Goal: Task Accomplishment & Management: Complete application form

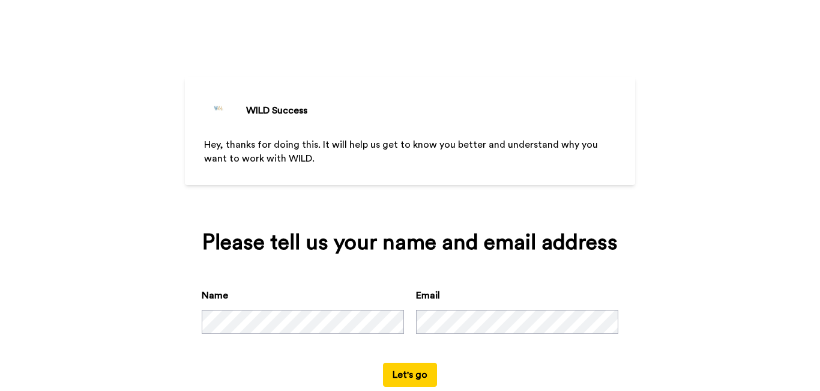
scroll to position [29, 0]
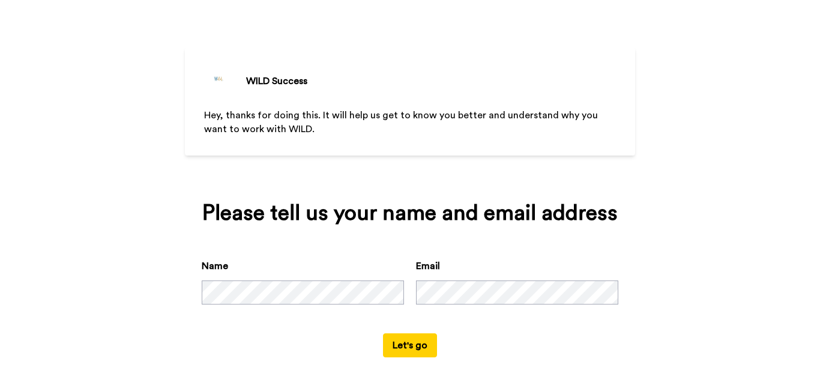
click at [410, 342] on button "Let's go" at bounding box center [410, 345] width 54 height 24
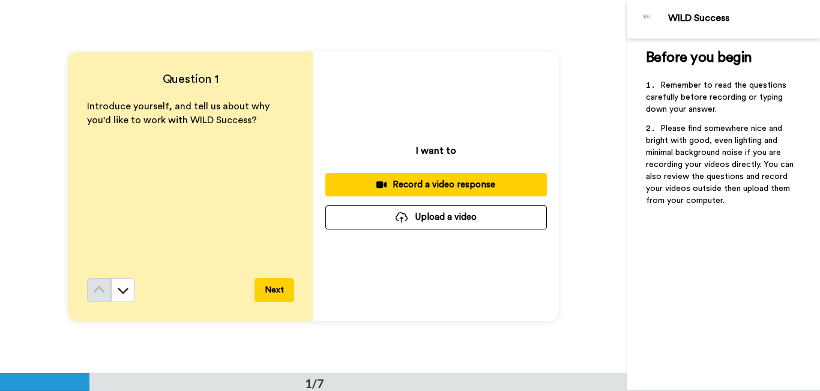
click at [275, 291] on button "Next" at bounding box center [275, 290] width 40 height 24
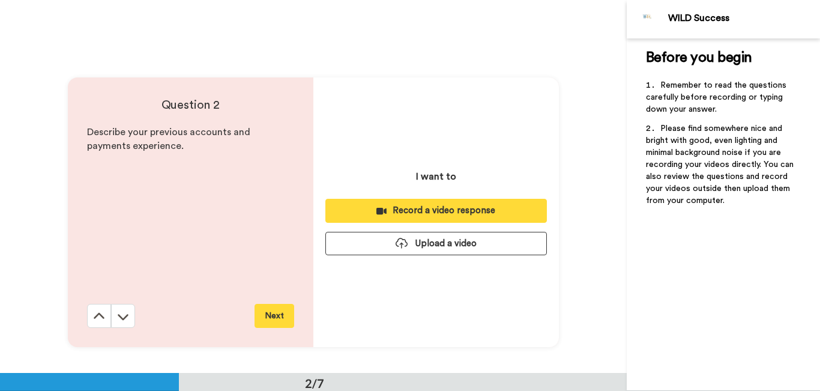
scroll to position [373, 0]
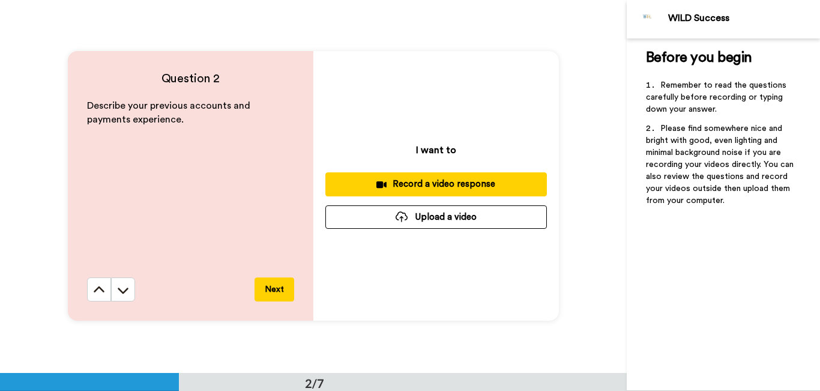
click at [275, 291] on button "Next" at bounding box center [275, 289] width 40 height 24
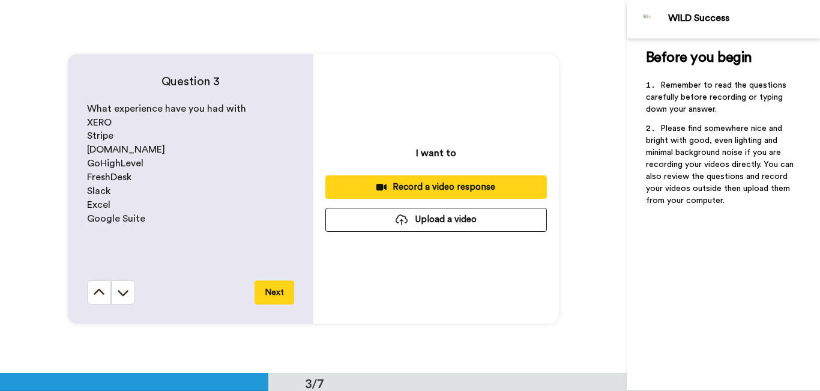
scroll to position [745, 0]
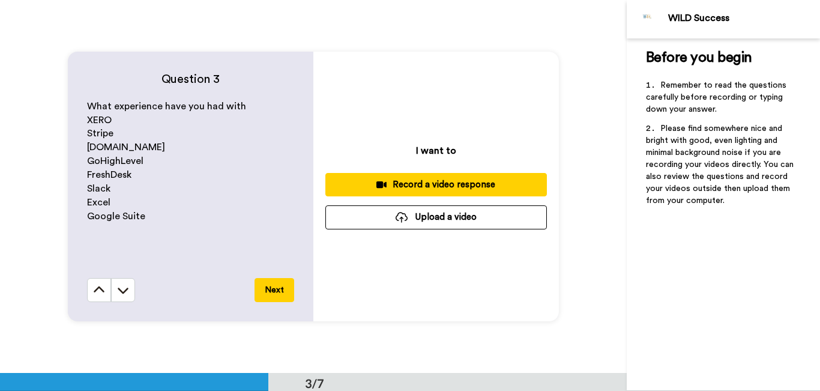
click at [273, 291] on button "Next" at bounding box center [275, 290] width 40 height 24
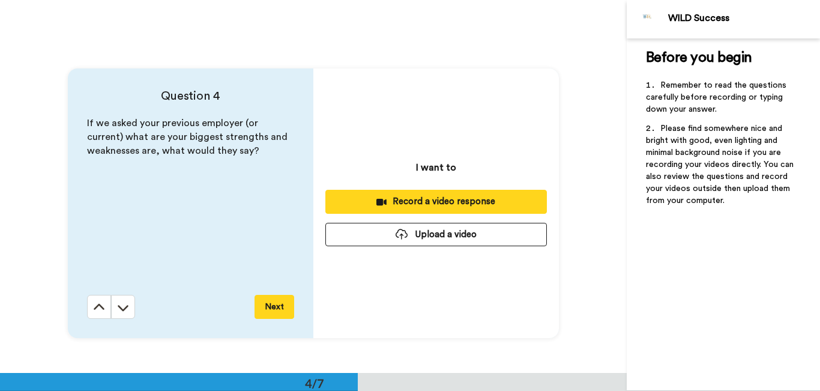
scroll to position [1118, 0]
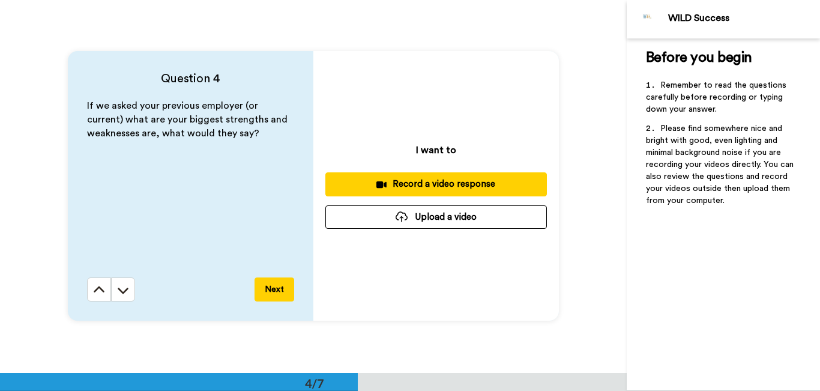
click at [273, 291] on button "Next" at bounding box center [275, 289] width 40 height 24
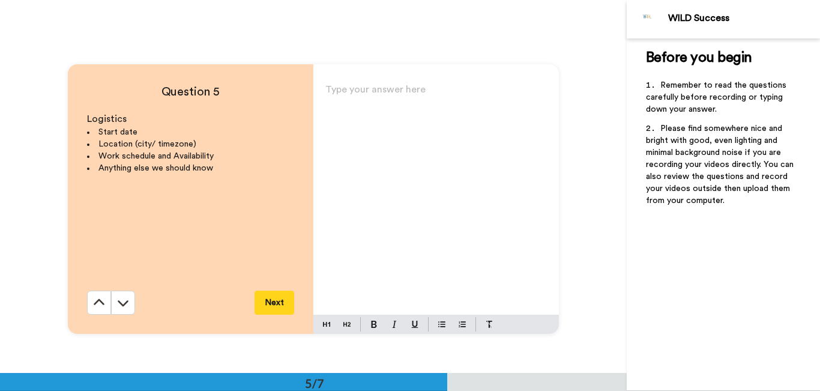
scroll to position [1490, 0]
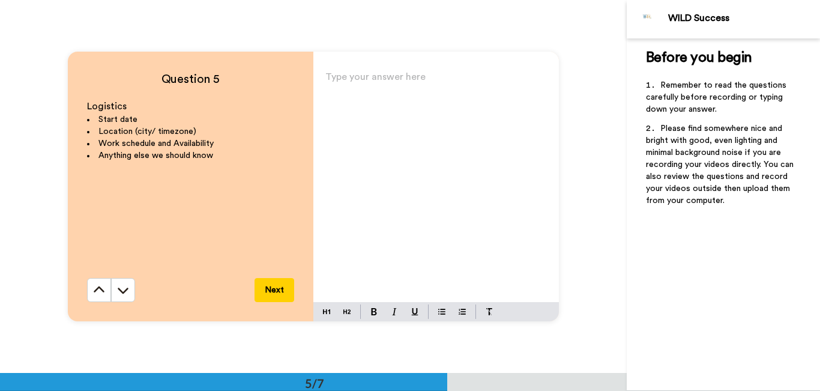
click at [273, 291] on button "Next" at bounding box center [275, 290] width 40 height 24
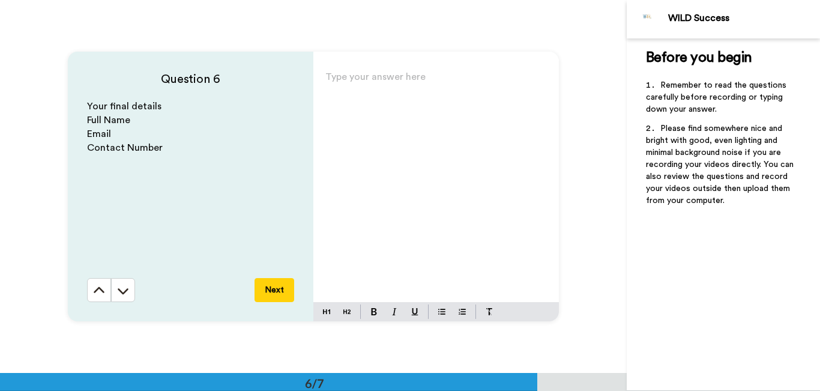
scroll to position [1863, 0]
click at [273, 291] on button "Next" at bounding box center [275, 289] width 40 height 24
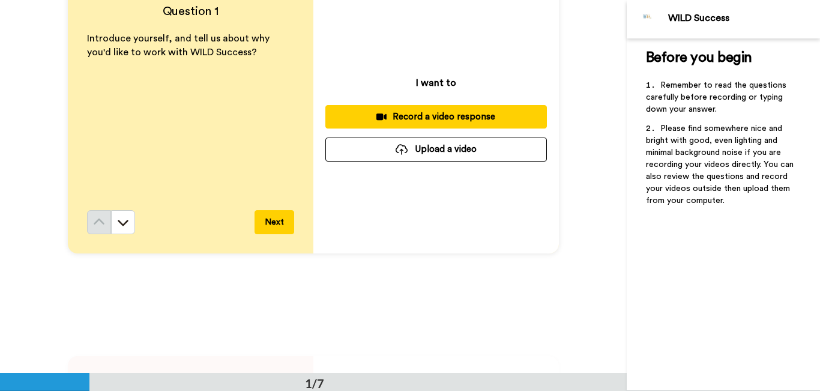
scroll to position [0, 0]
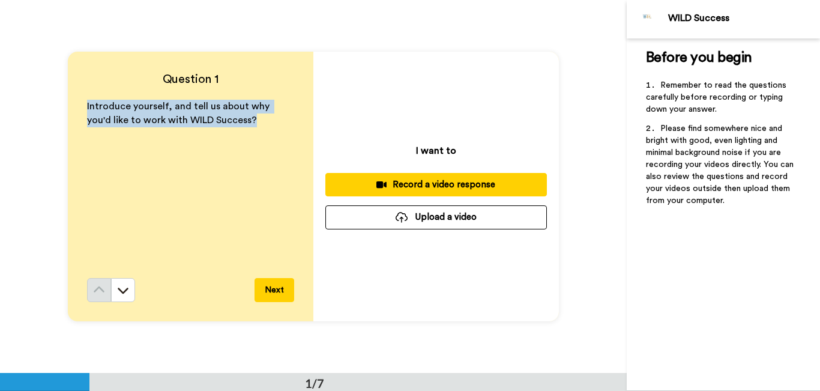
drag, startPoint x: 84, startPoint y: 103, endPoint x: 224, endPoint y: 121, distance: 141.0
click at [224, 121] on span "Introduce yourself, and tell us about why you'd like to work with WILD Success?" at bounding box center [179, 112] width 185 height 23
copy span "Introduce yourself, and tell us about why you'd like to work with WILD Success?"
click at [448, 219] on button "Upload a video" at bounding box center [436, 216] width 222 height 23
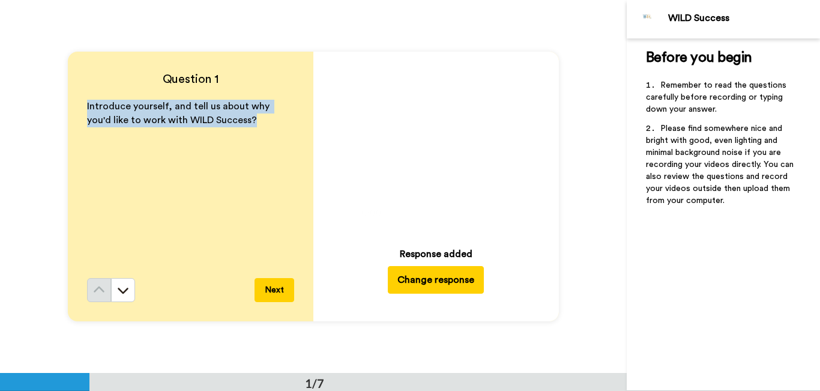
click at [265, 285] on button "Next" at bounding box center [275, 290] width 40 height 24
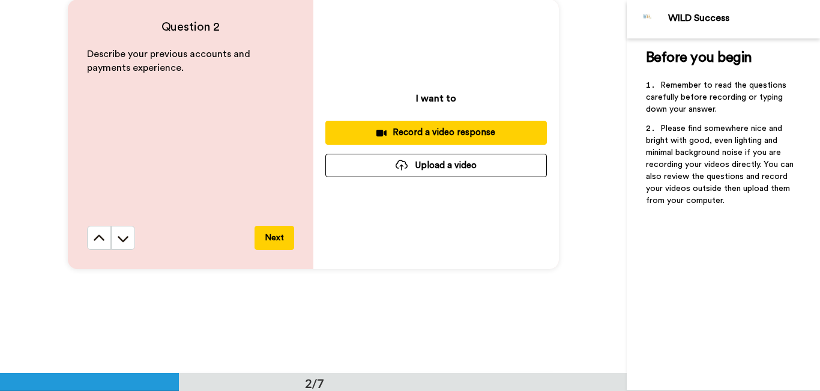
scroll to position [433, 0]
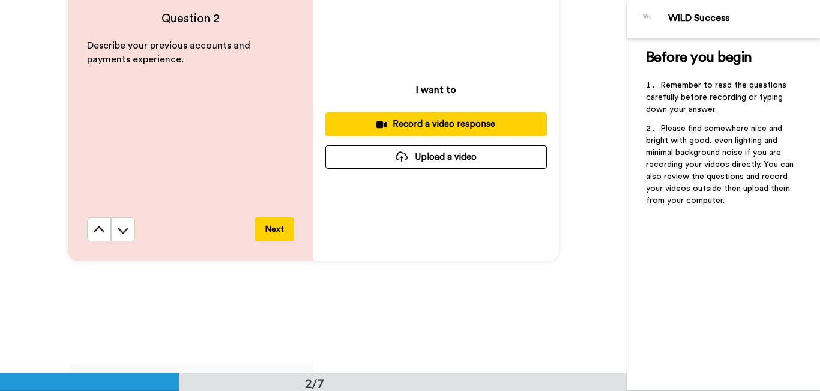
click at [431, 125] on div "Record a video response" at bounding box center [436, 124] width 202 height 13
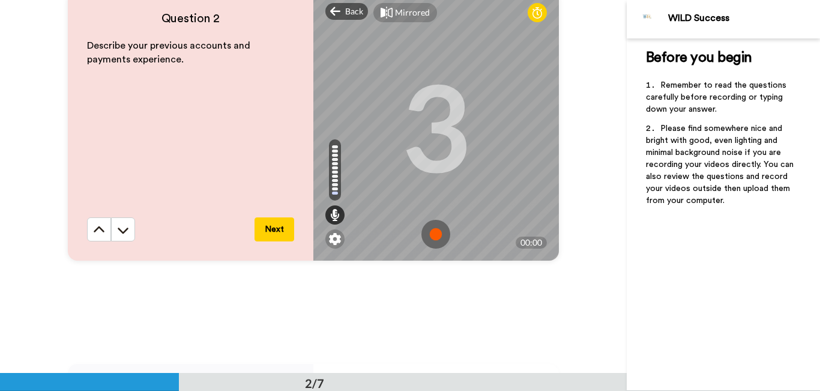
click at [437, 236] on img at bounding box center [435, 234] width 29 height 29
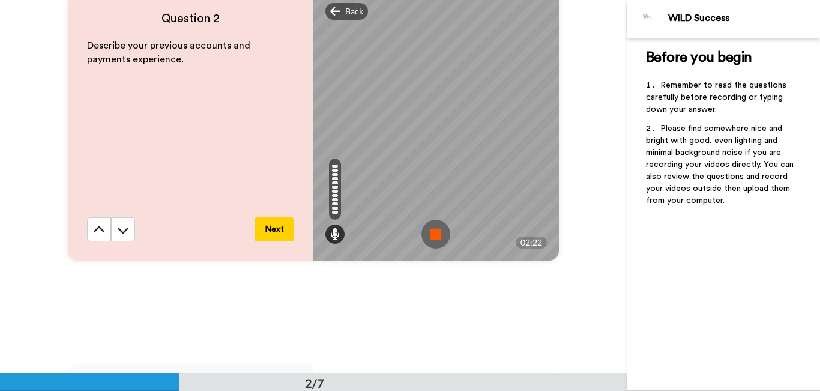
click at [437, 236] on img at bounding box center [435, 234] width 29 height 29
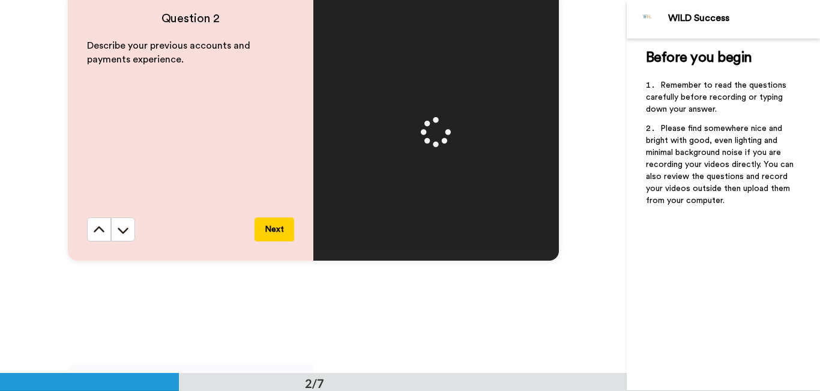
click at [270, 225] on button "Next" at bounding box center [275, 229] width 40 height 24
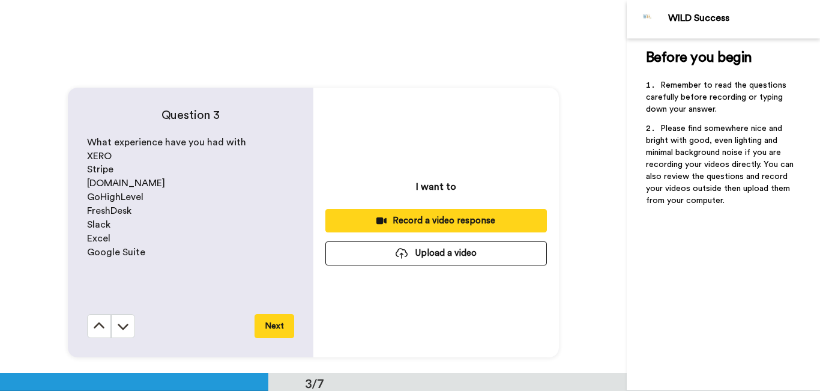
scroll to position [745, 0]
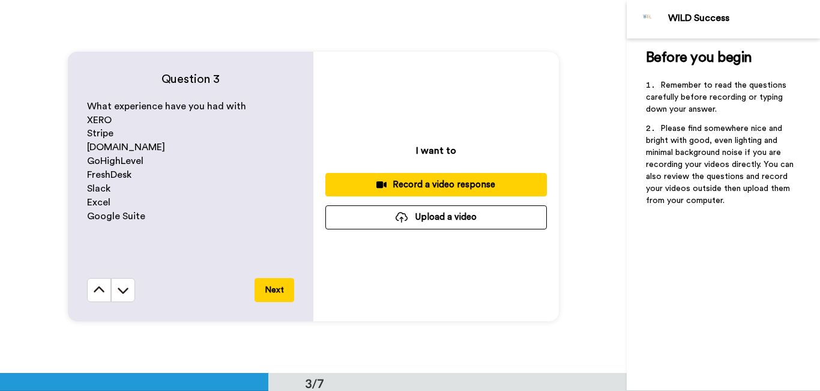
click at [445, 185] on div "Record a video response" at bounding box center [436, 184] width 202 height 13
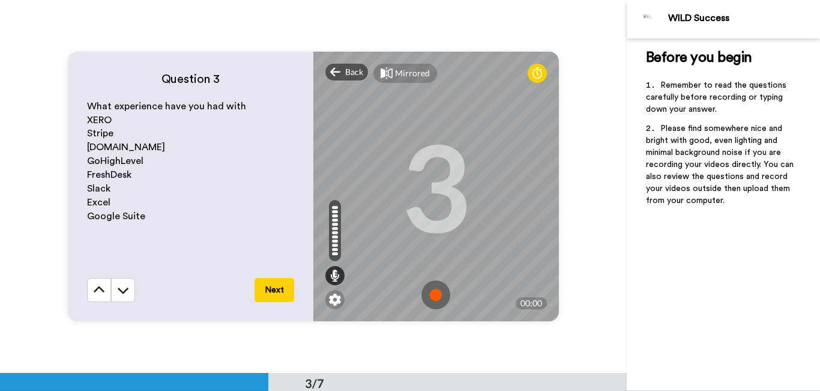
click at [433, 293] on img at bounding box center [435, 294] width 29 height 29
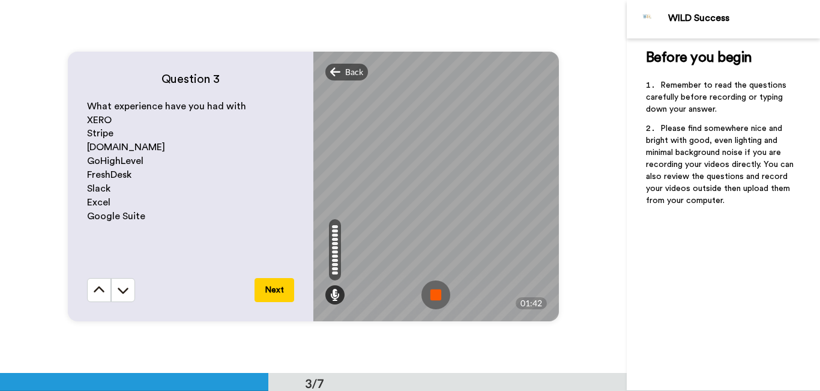
click at [431, 291] on img at bounding box center [435, 294] width 29 height 29
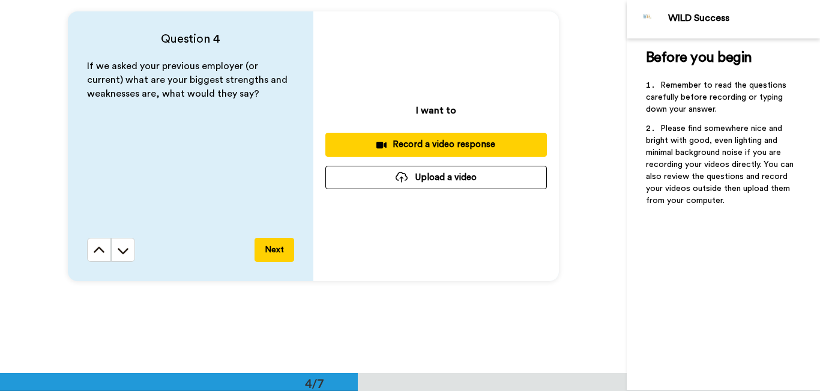
scroll to position [1165, 0]
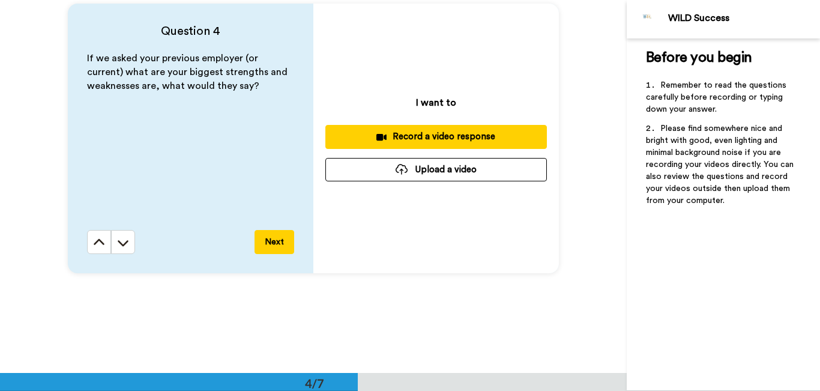
click at [427, 136] on div "Record a video response" at bounding box center [436, 136] width 202 height 13
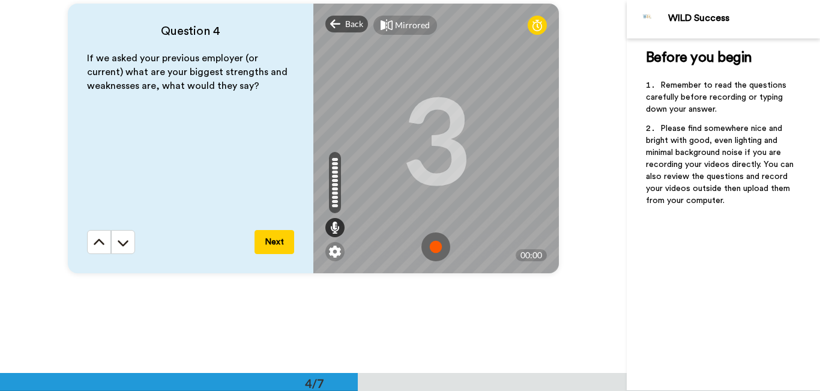
click at [435, 241] on img at bounding box center [435, 246] width 29 height 29
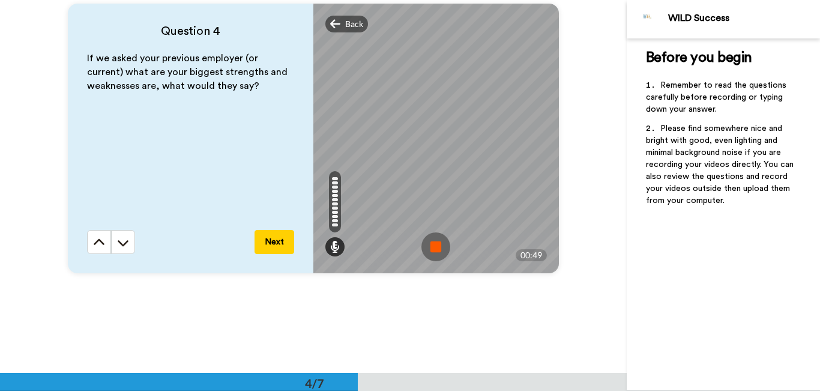
click at [441, 243] on img at bounding box center [435, 246] width 29 height 29
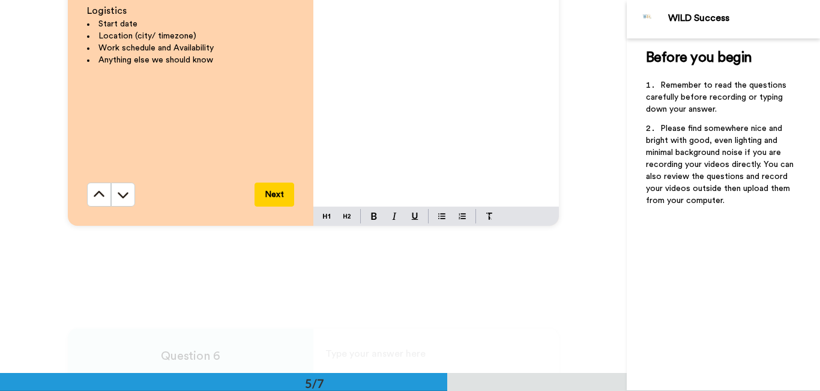
scroll to position [1525, 0]
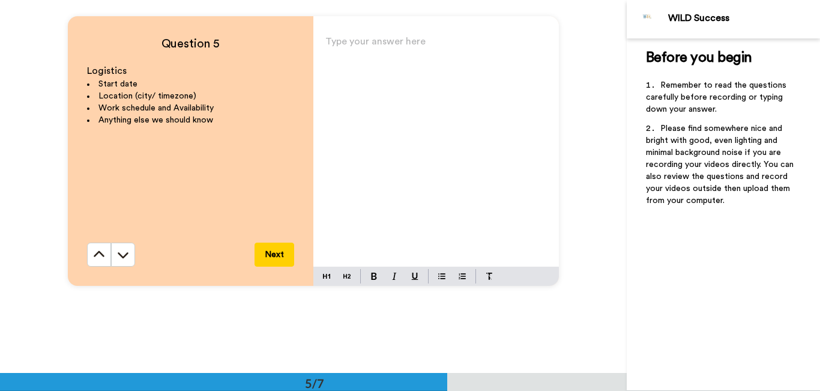
click at [403, 83] on div "Type your answer here ﻿" at bounding box center [436, 150] width 246 height 234
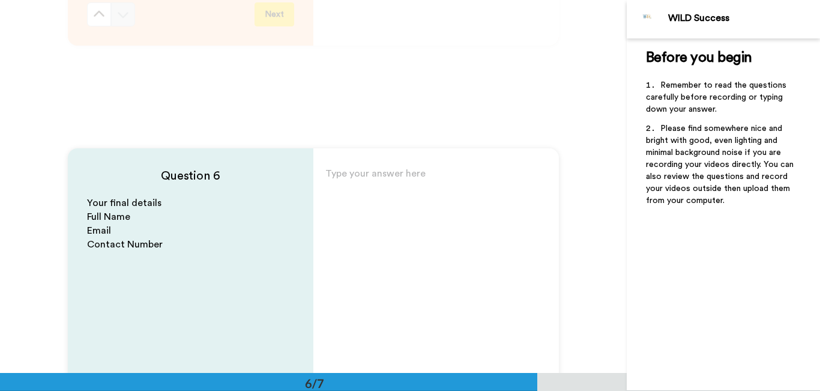
scroll to position [1886, 0]
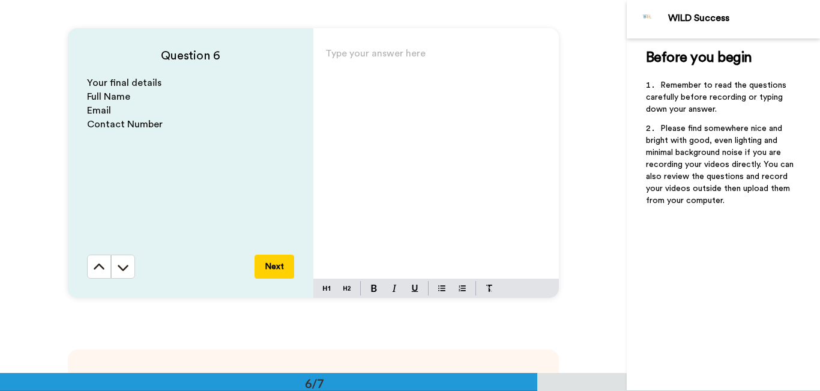
click at [363, 66] on p "Type your answer here ﻿" at bounding box center [436, 58] width 222 height 17
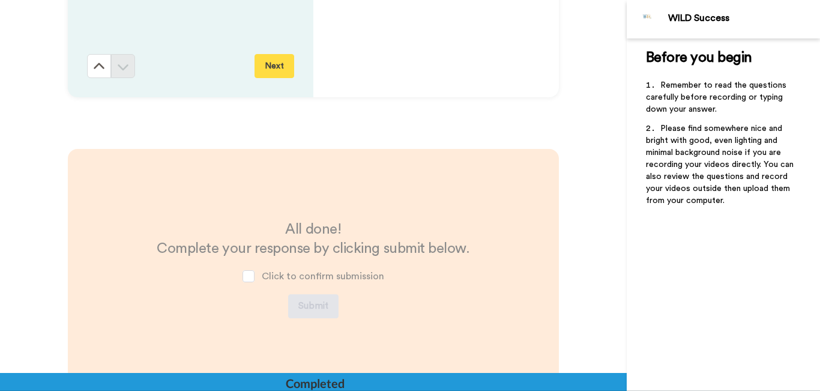
scroll to position [2126, 0]
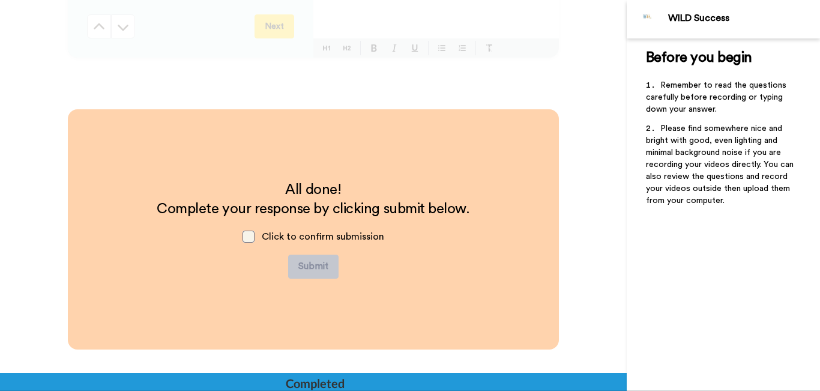
click at [248, 240] on span at bounding box center [249, 237] width 12 height 12
click at [303, 267] on button "Submit" at bounding box center [313, 267] width 50 height 24
